Goal: Transaction & Acquisition: Download file/media

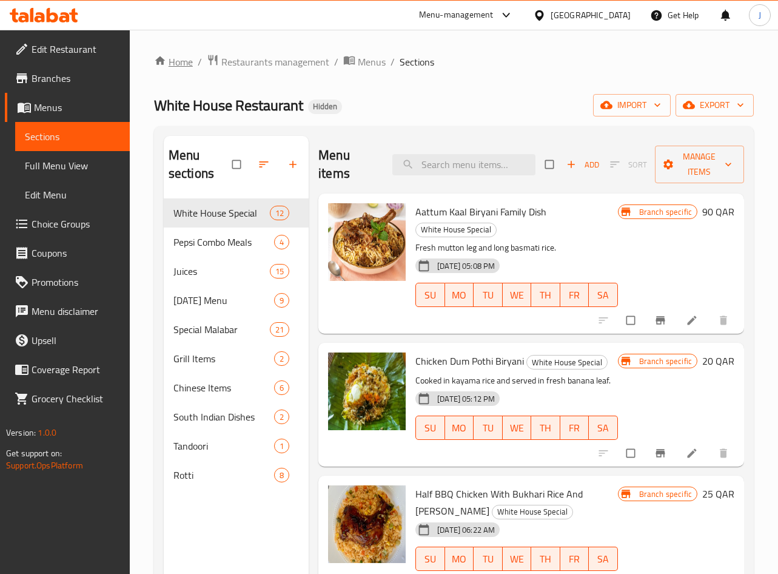
click at [184, 60] on link "Home" at bounding box center [173, 62] width 39 height 15
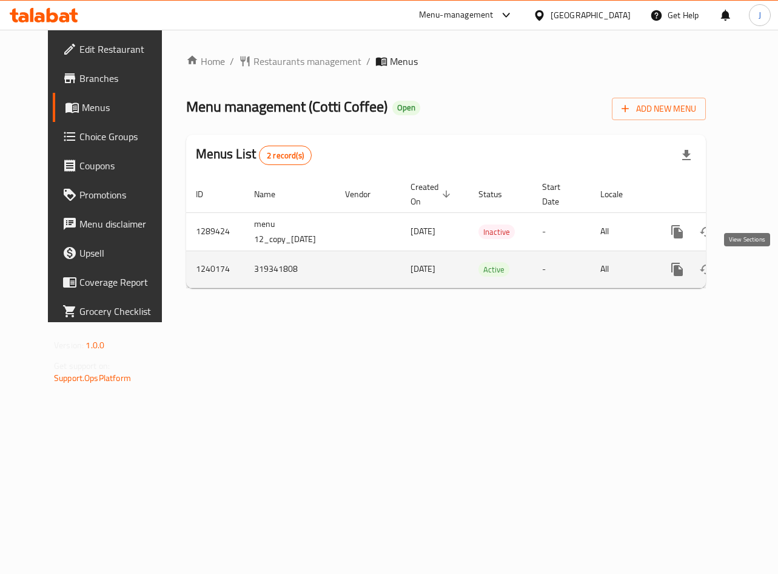
click at [750, 266] on link "enhanced table" at bounding box center [764, 269] width 29 height 29
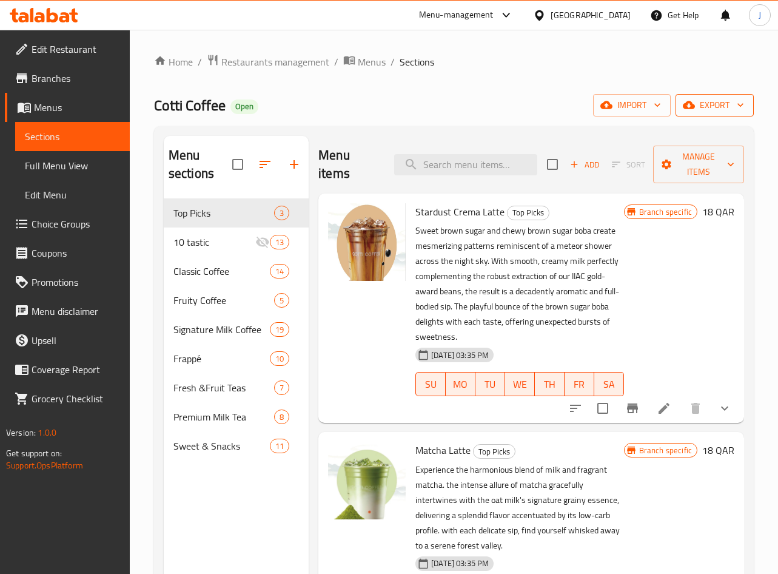
click at [700, 113] on button "export" at bounding box center [715, 105] width 78 height 22
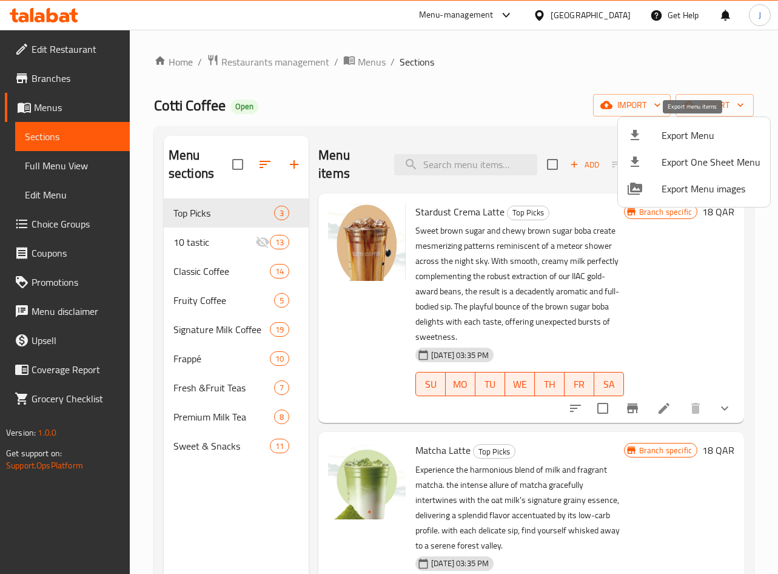
click at [710, 140] on span "Export Menu" at bounding box center [711, 135] width 99 height 15
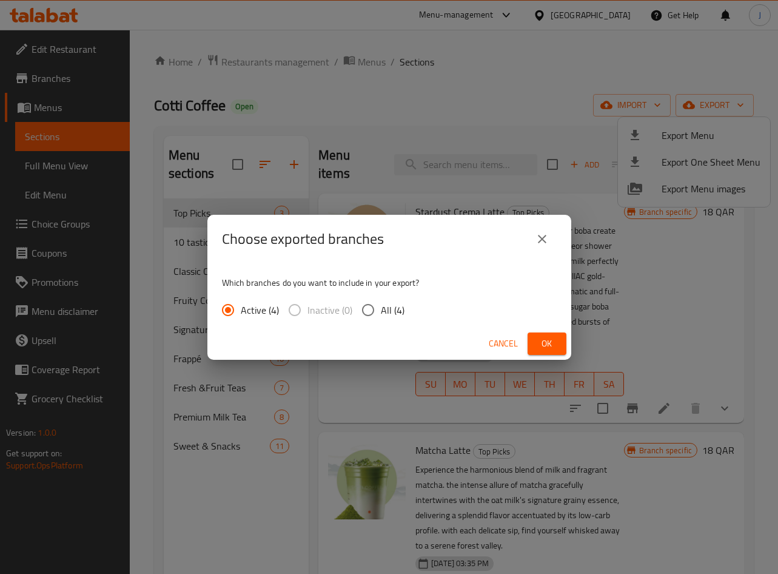
click at [365, 313] on input "All (4)" at bounding box center [368, 309] width 25 height 25
radio input "true"
click at [535, 342] on button "Ok" at bounding box center [547, 343] width 39 height 22
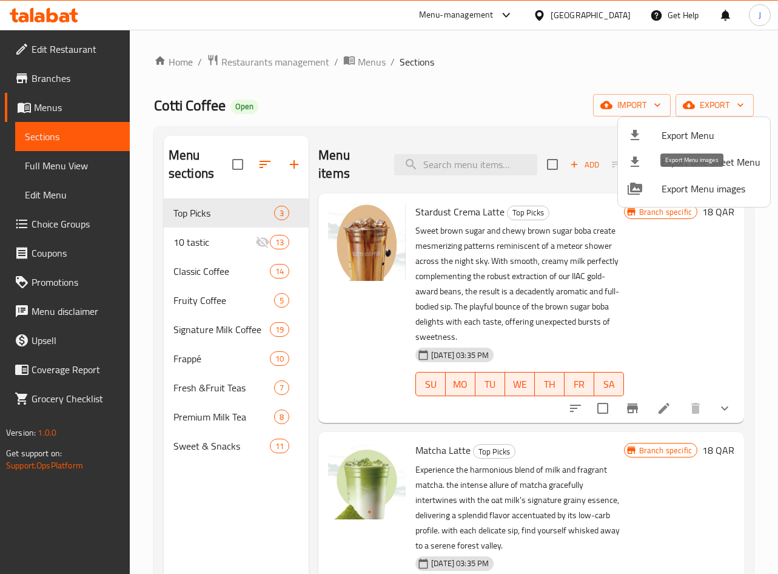
click at [673, 181] on span "Export Menu images" at bounding box center [711, 188] width 99 height 15
